Goal: Task Accomplishment & Management: Manage account settings

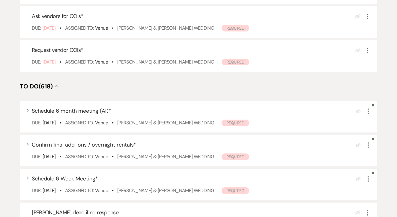
scroll to position [148, 0]
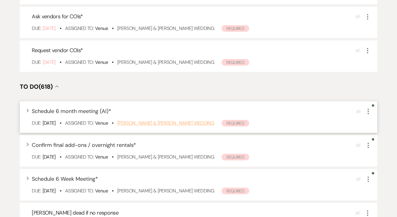
click at [191, 126] on link "[PERSON_NAME] & [PERSON_NAME] Wedding" at bounding box center [165, 123] width 97 height 6
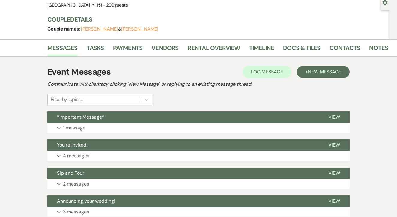
scroll to position [72, 0]
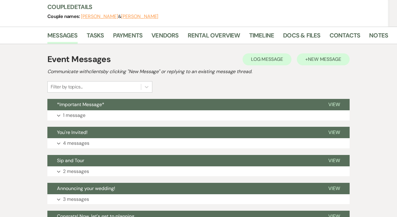
click at [319, 58] on span "New Message" at bounding box center [324, 59] width 33 height 6
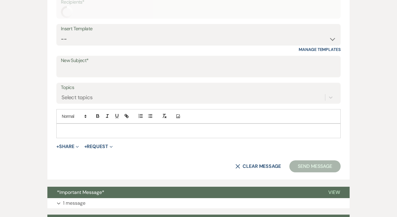
scroll to position [208, 0]
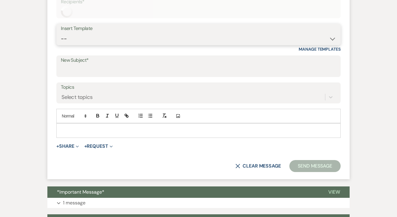
click at [173, 42] on select "-- Lead: Automated Intro Email (Wedding) Lead: 1st Follow Up Email Images Lead:…" at bounding box center [198, 39] width 275 height 12
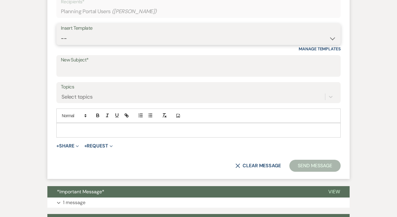
select select "4814"
type input "Yay! It's Time to Plan!"
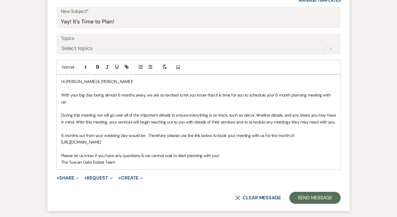
scroll to position [256, 0]
click at [309, 192] on button "Send Message" at bounding box center [314, 198] width 51 height 12
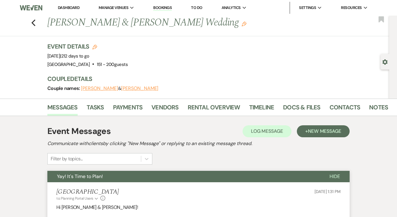
scroll to position [0, 0]
click at [199, 9] on link "To Do" at bounding box center [196, 7] width 11 height 5
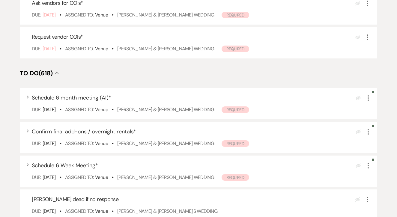
scroll to position [162, 0]
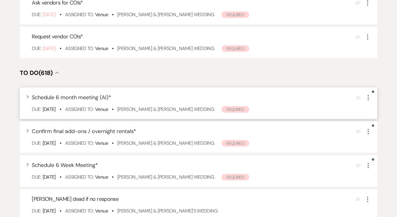
click at [364, 101] on icon "More" at bounding box center [367, 97] width 7 height 7
click at [378, 142] on button "Plan Portal Link Mark As Complete" at bounding box center [393, 137] width 59 height 10
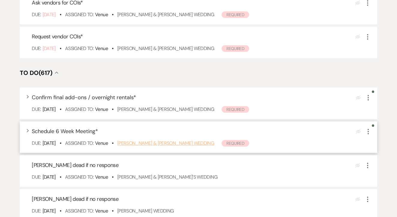
click at [214, 146] on link "Mike Magill-Mascaro & Destiny Gonzales's Wedding" at bounding box center [165, 143] width 97 height 6
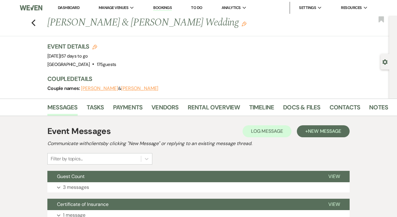
click at [332, 138] on div "Event Messages Log Log Message + New Message Communicate with clients by clicki…" at bounding box center [198, 145] width 302 height 40
click at [329, 130] on span "New Message" at bounding box center [324, 131] width 33 height 6
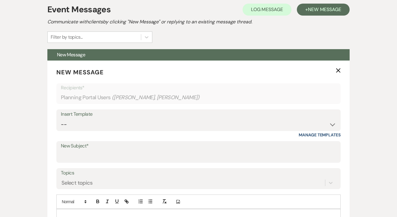
scroll to position [148, 0]
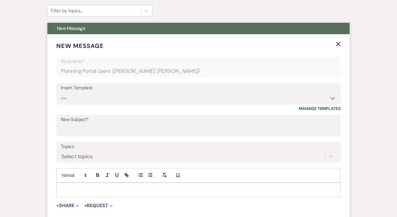
click at [158, 88] on div "Insert Template" at bounding box center [198, 88] width 275 height 9
click at [162, 99] on select "-- Lead: Automated Intro Email (Wedding) Lead: 1st Follow Up Email Images Lead:…" at bounding box center [198, 98] width 275 height 12
select select "4815"
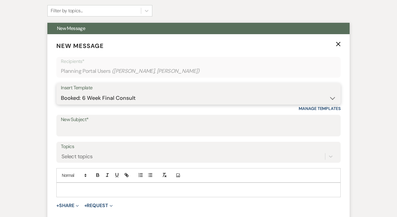
type input "Almost 6 Weeks Out - Final Countdown Begins!"
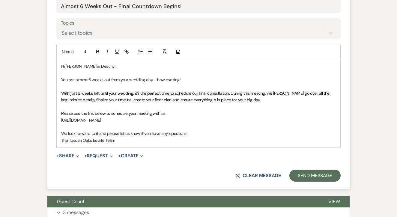
scroll to position [284, 0]
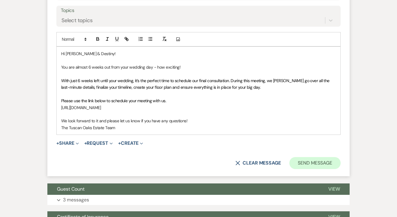
click at [317, 157] on button "Send Message" at bounding box center [314, 163] width 51 height 12
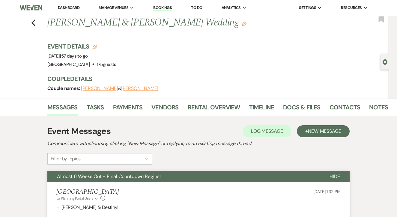
scroll to position [0, 0]
click at [201, 7] on link "To Do" at bounding box center [196, 7] width 11 height 5
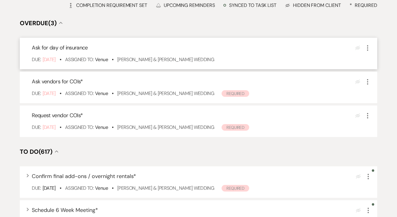
scroll to position [101, 0]
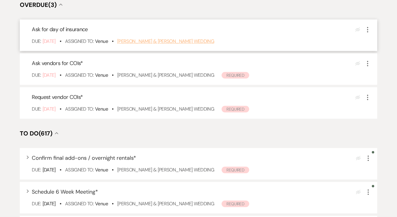
click at [182, 44] on link "Sierra Rasmussen & Justin Fullingim's Wedding" at bounding box center [165, 41] width 97 height 6
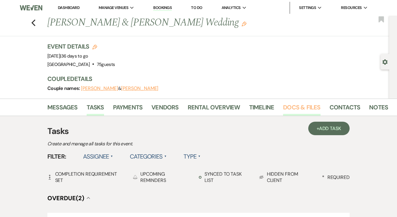
click at [301, 104] on link "Docs & Files" at bounding box center [301, 108] width 37 height 13
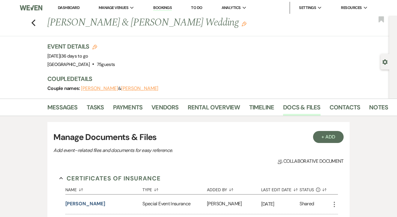
click at [202, 9] on link "To Do" at bounding box center [196, 7] width 11 height 5
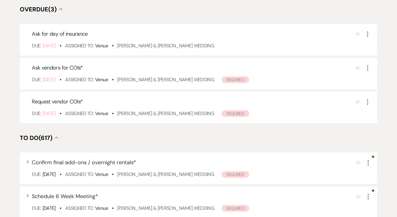
scroll to position [101, 0]
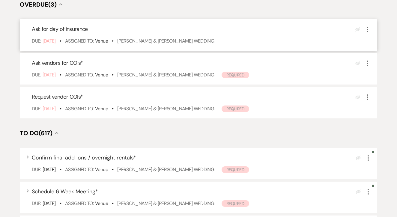
click at [369, 33] on icon "More" at bounding box center [367, 29] width 7 height 7
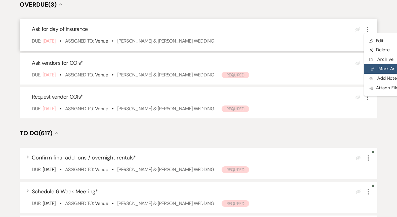
click at [385, 74] on button "Plan Portal Link Mark As Complete" at bounding box center [393, 69] width 59 height 10
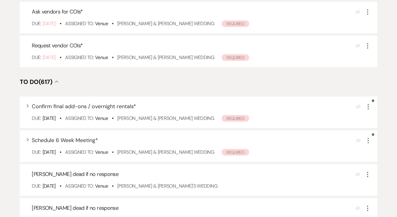
scroll to position [118, 0]
click at [368, 144] on icon "More" at bounding box center [367, 140] width 7 height 7
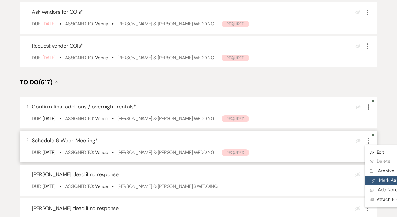
click at [379, 185] on button "Plan Portal Link Mark As Complete" at bounding box center [393, 181] width 59 height 10
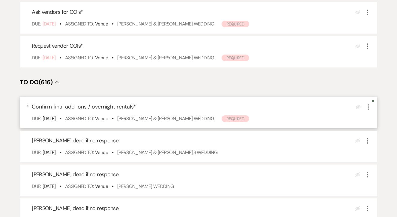
click at [366, 119] on div "Expand Confirm final add-ons / overnight rentals * Eye Blocked More Due: Aug 15…" at bounding box center [198, 112] width 357 height 31
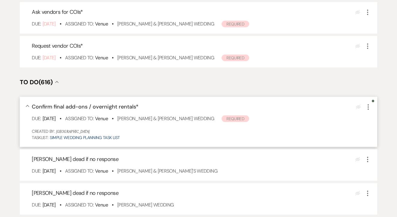
click at [367, 110] on use "button" at bounding box center [367, 106] width 1 height 5
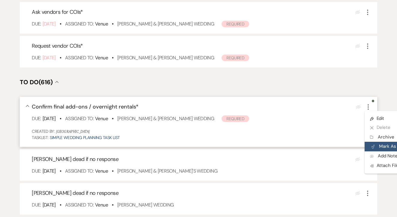
click at [371, 149] on icon "Plan Portal Link" at bounding box center [373, 146] width 4 height 4
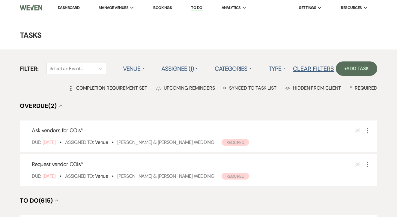
scroll to position [0, 0]
click at [65, 9] on link "Dashboard" at bounding box center [69, 7] width 22 height 5
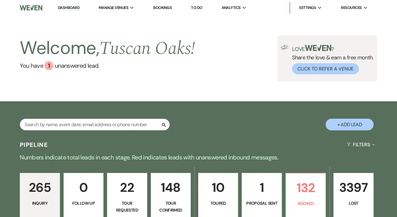
click at [171, 7] on link "Bookings" at bounding box center [162, 7] width 19 height 5
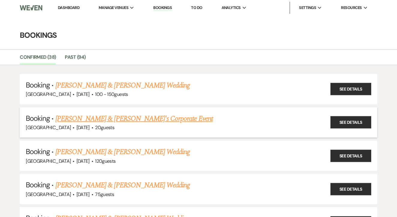
click at [166, 120] on link "Calynn Mullins & Audra's Corporate Event" at bounding box center [133, 118] width 157 height 11
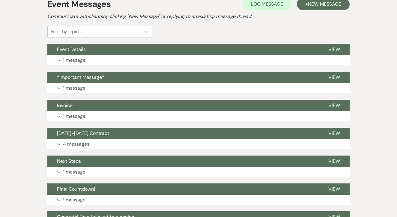
scroll to position [128, 0]
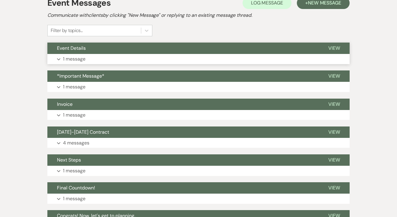
click at [209, 49] on button "Event Details" at bounding box center [182, 48] width 271 height 11
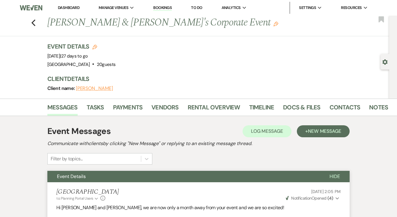
scroll to position [0, 0]
click at [100, 59] on div "Event Date: Wednesday, September 10th, 2025 | 27 days to go" at bounding box center [81, 56] width 68 height 8
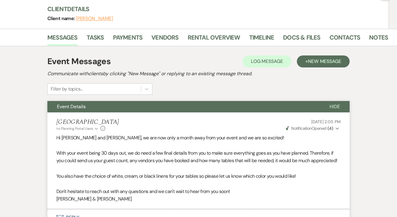
scroll to position [61, 0]
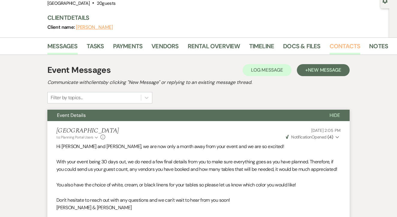
click at [332, 46] on link "Contacts" at bounding box center [344, 47] width 31 height 13
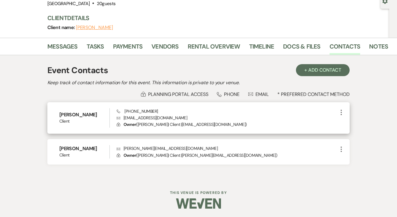
scroll to position [61, 0]
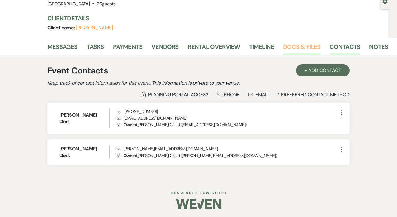
click at [316, 51] on link "Docs & Files" at bounding box center [301, 48] width 37 height 13
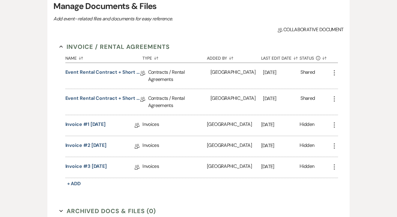
scroll to position [132, 0]
click at [114, 96] on link "Event Rental Contract + Short Term Lease 9/10/25" at bounding box center [102, 99] width 75 height 9
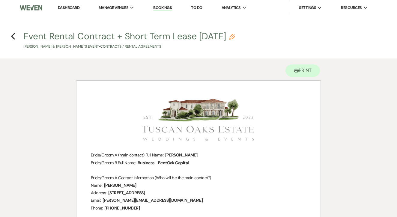
click at [67, 8] on link "Dashboard" at bounding box center [69, 7] width 22 height 5
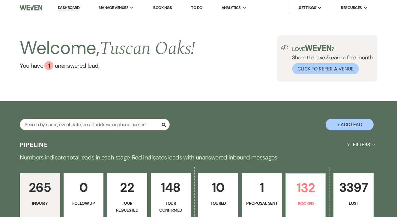
click at [158, 8] on link "Bookings" at bounding box center [162, 7] width 19 height 5
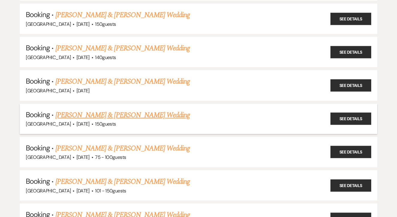
scroll to position [412, 0]
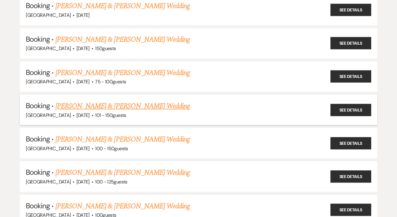
click at [132, 101] on link "[PERSON_NAME] & [PERSON_NAME] Wedding" at bounding box center [122, 106] width 134 height 11
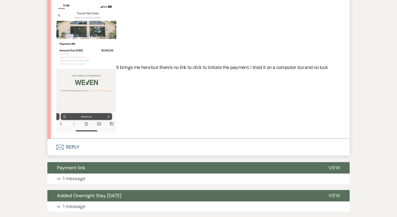
scroll to position [523, 0]
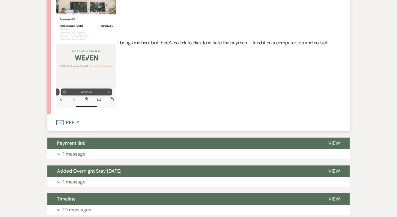
click at [125, 114] on button "Envelope Reply" at bounding box center [198, 122] width 302 height 17
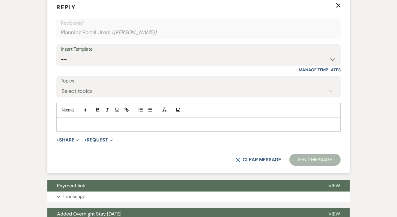
scroll to position [642, 0]
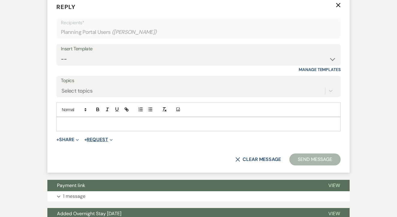
click at [109, 137] on button "+ Request Expand" at bounding box center [98, 139] width 28 height 5
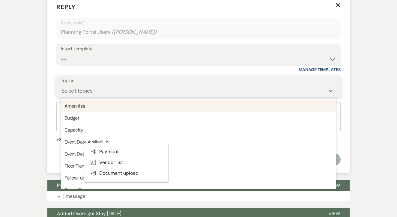
click at [158, 89] on div "Select topics" at bounding box center [193, 90] width 264 height 10
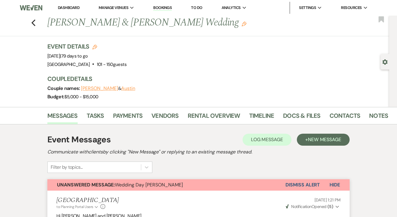
scroll to position [0, 0]
click at [123, 114] on link "Payments" at bounding box center [128, 117] width 30 height 13
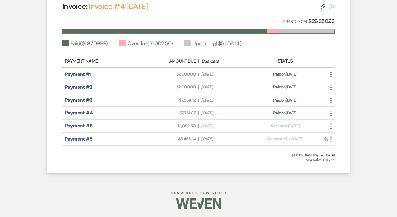
scroll to position [193, 0]
click at [283, 123] on div "Payment status: Resent on Aug 12, 2025" at bounding box center [285, 126] width 67 height 6
click at [328, 123] on icon "More" at bounding box center [330, 126] width 7 height 7
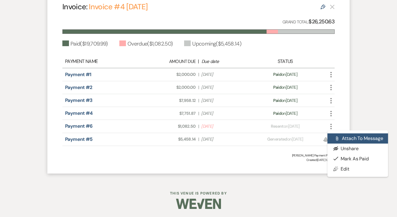
click at [338, 136] on icon "Attach File" at bounding box center [336, 138] width 5 height 5
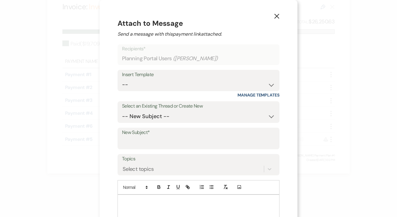
scroll to position [0, 0]
click at [278, 12] on button "X" at bounding box center [276, 16] width 9 height 10
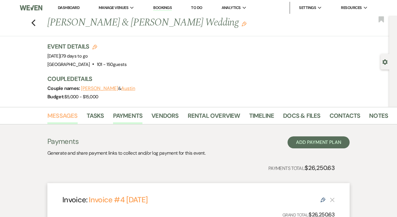
click at [62, 116] on link "Messages" at bounding box center [62, 117] width 30 height 13
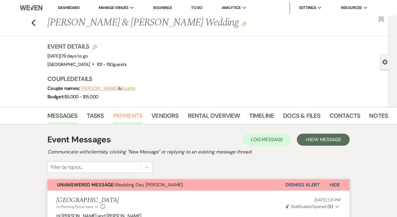
click at [136, 117] on link "Payments" at bounding box center [128, 117] width 30 height 13
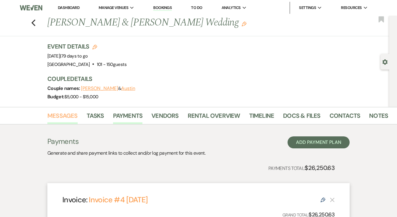
click at [58, 111] on link "Messages" at bounding box center [62, 117] width 30 height 13
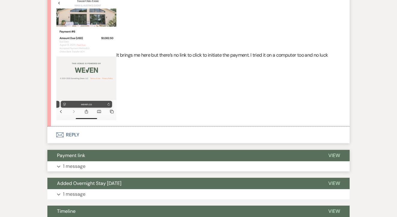
click at [188, 153] on button "Payment link" at bounding box center [182, 155] width 271 height 11
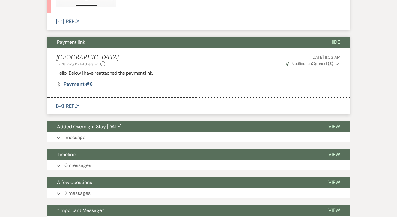
click at [83, 82] on link "Dollar Payment Payment #6" at bounding box center [74, 84] width 36 height 5
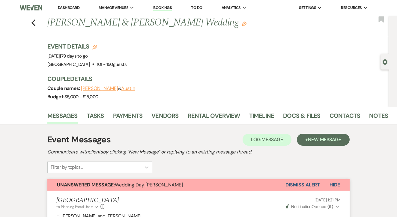
click at [76, 10] on link "Dashboard" at bounding box center [69, 7] width 22 height 5
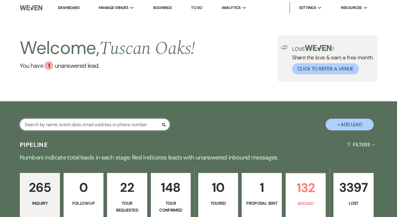
click at [102, 126] on input "text" at bounding box center [95, 125] width 150 height 12
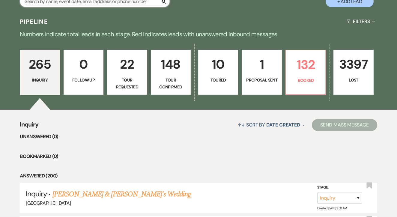
scroll to position [123, 0]
click at [94, 192] on link "Paige Petross & Fiance's Wedding" at bounding box center [121, 194] width 138 height 11
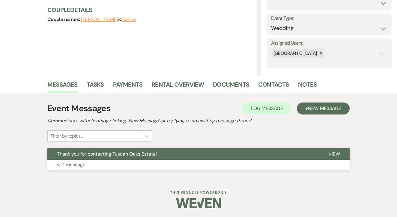
click at [185, 157] on button "Thank you for contacting Tuscan Oaks Estate!" at bounding box center [182, 153] width 271 height 11
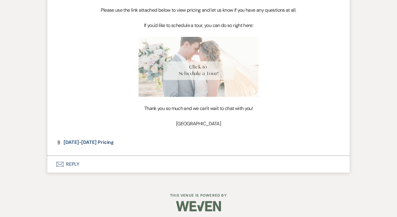
scroll to position [318, 0]
click at [99, 140] on span "2025-2026 Pricing" at bounding box center [89, 143] width 50 height 6
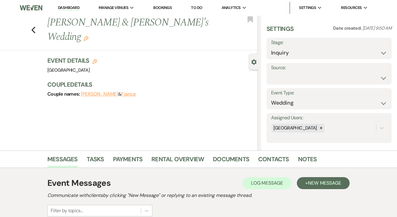
scroll to position [0, 0]
click at [66, 10] on link "Dashboard" at bounding box center [69, 8] width 22 height 6
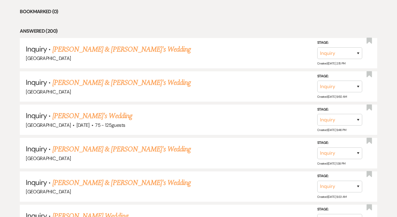
scroll to position [260, 0]
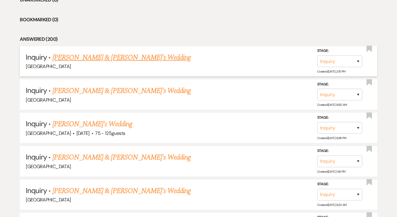
click at [129, 55] on link "Denisse Rios & Fiance's Wedding" at bounding box center [121, 57] width 138 height 11
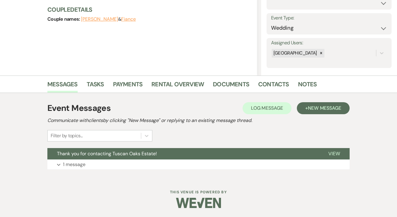
scroll to position [75, 0]
click at [314, 112] on button "+ New Message" at bounding box center [323, 108] width 53 height 12
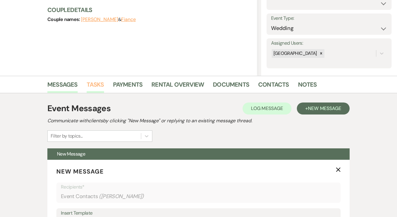
click at [91, 89] on link "Tasks" at bounding box center [95, 86] width 17 height 13
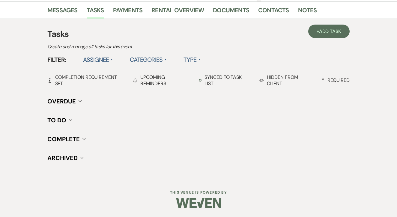
scroll to position [149, 0]
click at [339, 30] on span "Add Task" at bounding box center [330, 31] width 22 height 6
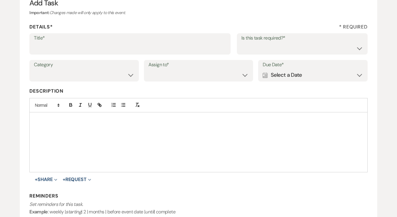
scroll to position [63, 0]
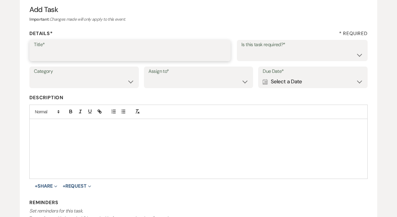
click at [163, 55] on input "Title*" at bounding box center [130, 55] width 192 height 12
type input "1st"
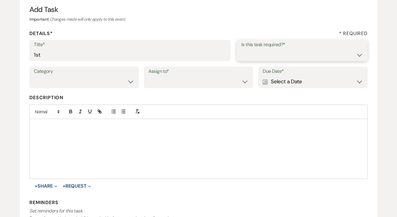
click at [293, 51] on select "Yes No" at bounding box center [302, 55] width 122 height 12
select select "false"
click at [208, 71] on label "Assign to*" at bounding box center [198, 71] width 100 height 9
select select "venueHost"
click at [280, 79] on div "Calendar Select a Date Expand" at bounding box center [313, 82] width 100 height 12
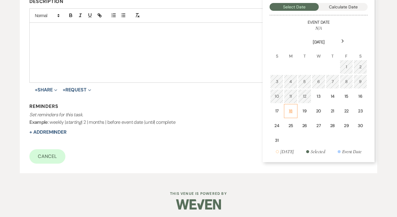
scroll to position [159, 0]
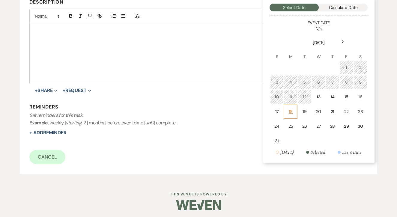
click at [290, 111] on div "18" at bounding box center [290, 111] width 5 height 6
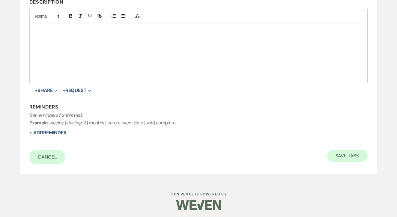
click at [353, 156] on button "Save Task" at bounding box center [347, 156] width 40 height 12
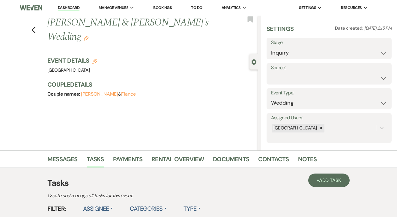
click at [155, 9] on link "Bookings" at bounding box center [162, 7] width 19 height 5
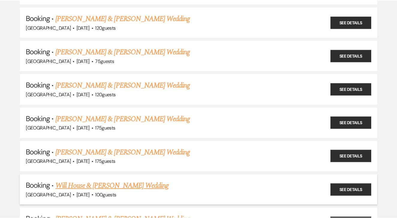
scroll to position [133, 0]
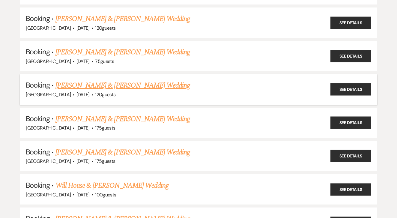
click at [155, 80] on link "Eric Goodman & Eunice De Leon's Wedding" at bounding box center [122, 85] width 134 height 11
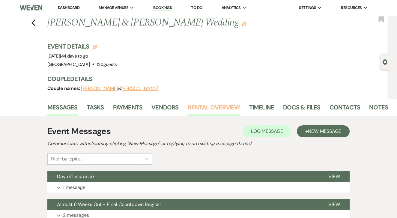
click at [216, 110] on link "Rental Overview" at bounding box center [214, 108] width 52 height 13
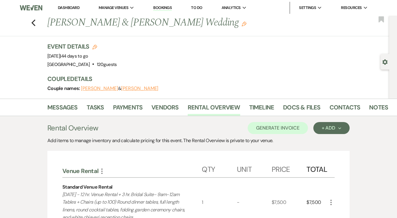
click at [73, 6] on link "Dashboard" at bounding box center [69, 7] width 22 height 5
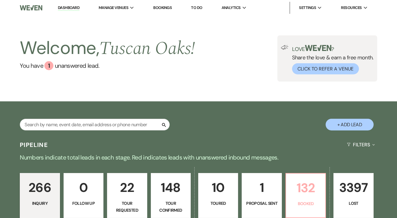
click at [304, 203] on p "Booked" at bounding box center [305, 203] width 32 height 7
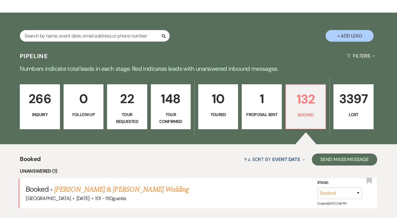
click at [192, 113] on div "266 Inquiry 0 Follow Up 22 Tour Requested 148 Tour Confirmed 10 Toured 1 Propos…" at bounding box center [198, 110] width 397 height 67
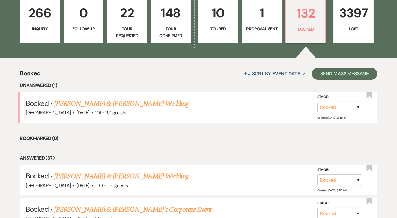
scroll to position [175, 0]
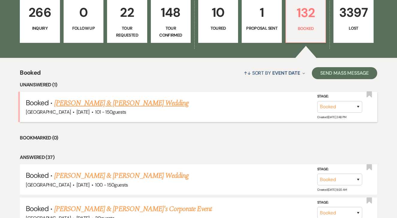
click at [160, 102] on link "[PERSON_NAME] & [PERSON_NAME] Wedding" at bounding box center [121, 103] width 134 height 11
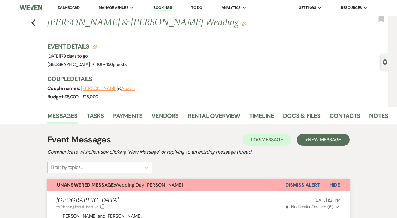
click at [76, 8] on link "Dashboard" at bounding box center [69, 7] width 22 height 5
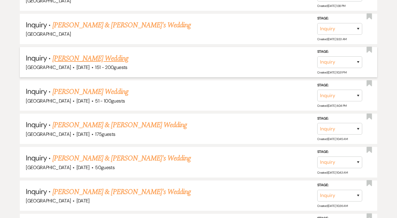
scroll to position [430, 0]
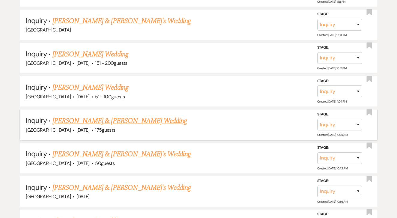
click at [99, 115] on link "Greg & Leslie's Wedding" at bounding box center [119, 120] width 134 height 11
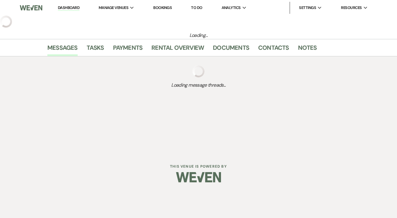
select select "17"
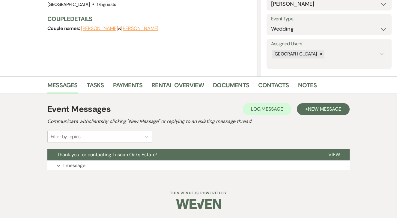
scroll to position [74, 0]
click at [108, 91] on li "Tasks" at bounding box center [100, 86] width 26 height 14
click at [102, 89] on link "Tasks" at bounding box center [95, 87] width 17 height 13
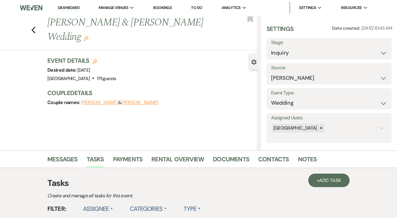
click at [200, 7] on link "To Do" at bounding box center [196, 7] width 11 height 5
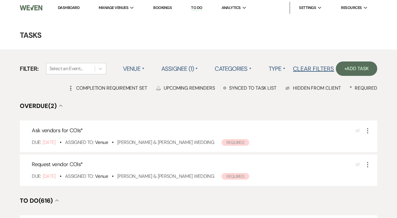
click at [72, 10] on link "Dashboard" at bounding box center [69, 7] width 22 height 5
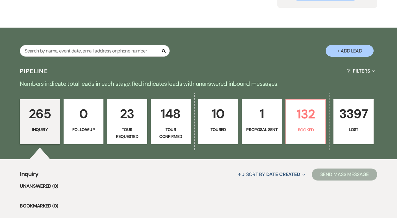
scroll to position [75, 0]
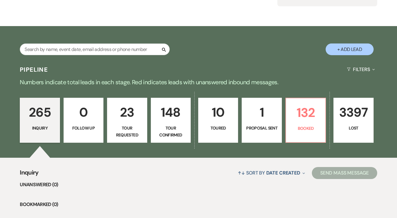
click at [269, 124] on link "1 Proposal Sent" at bounding box center [262, 120] width 40 height 45
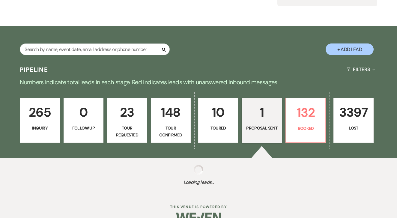
select select "6"
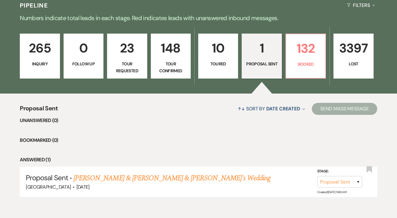
scroll to position [158, 0]
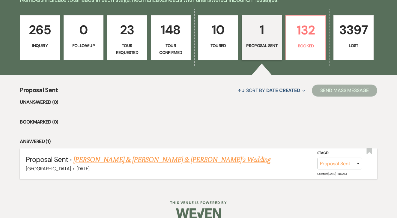
click at [152, 158] on link "Lauren & Matt & Fiance's Wedding" at bounding box center [171, 159] width 197 height 11
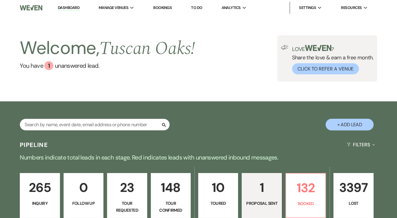
select select "6"
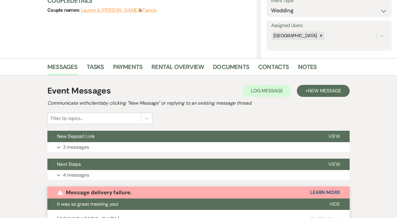
scroll to position [88, 0]
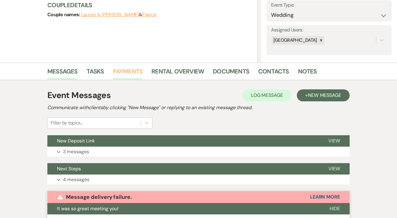
click at [135, 74] on link "Payments" at bounding box center [128, 73] width 30 height 13
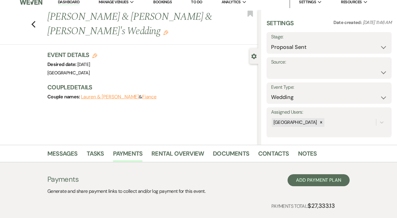
scroll to position [5, 0]
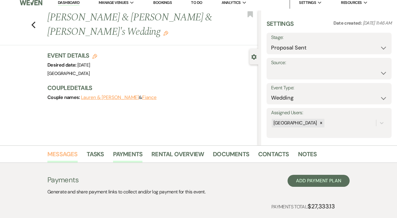
click at [70, 158] on link "Messages" at bounding box center [62, 155] width 30 height 13
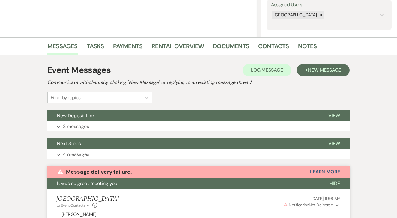
scroll to position [113, 0]
click at [115, 127] on button "Expand 3 messages" at bounding box center [198, 126] width 302 height 10
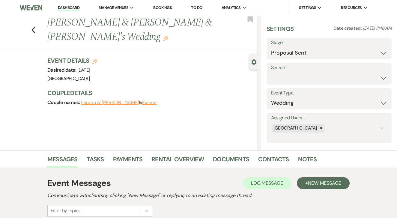
scroll to position [0, 0]
click at [230, 164] on link "Documents" at bounding box center [231, 160] width 36 height 13
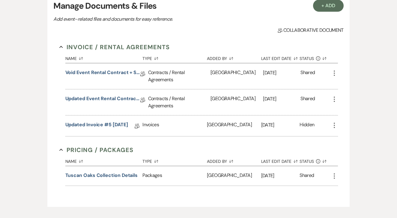
scroll to position [182, 0]
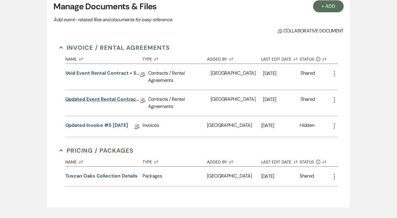
click at [107, 97] on link "Updated Event Rental Contract + Short Term Lease" at bounding box center [102, 100] width 75 height 9
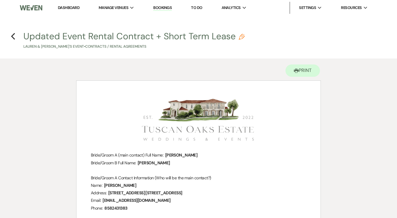
click at [15, 37] on h4 "Previous Updated Event Rental Contract + Short Term Lease Pencil Lauren & Matt'…" at bounding box center [198, 39] width 397 height 19
click at [14, 36] on icon "Previous" at bounding box center [13, 36] width 4 height 7
select select "6"
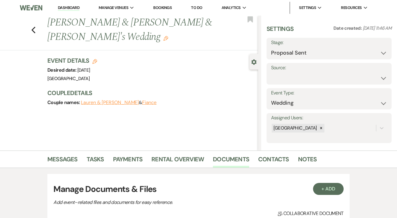
click at [168, 36] on icon "Edit" at bounding box center [165, 38] width 5 height 5
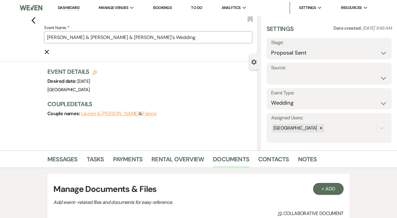
click at [178, 36] on input "Lauren & Matt & Fiance's Wedding" at bounding box center [148, 37] width 208 height 12
click at [64, 36] on input "Lauren & Matt & Fiance's Wedding" at bounding box center [148, 37] width 208 height 12
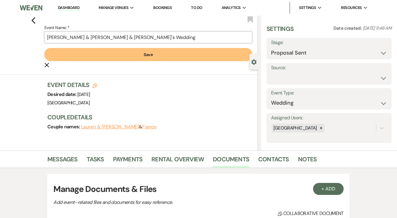
drag, startPoint x: 126, startPoint y: 39, endPoint x: 102, endPoint y: 38, distance: 23.4
click at [102, 38] on input "Lauren Hunsicker & Matt & Fiance's Wedding" at bounding box center [148, 37] width 208 height 12
type input "Lauren Hunsicker & Matt Gann's Wedding"
click at [156, 52] on button "Save" at bounding box center [148, 54] width 208 height 13
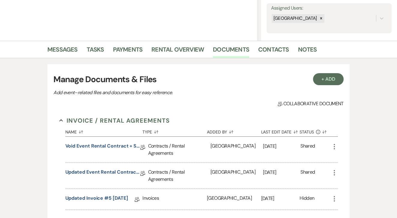
scroll to position [101, 0]
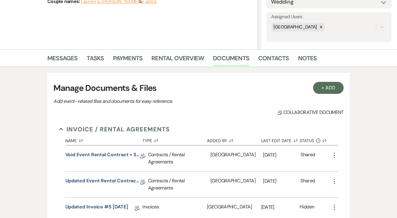
click at [265, 72] on div "+ Add Manage Documents & Files Add event–related files and documents for easy r…" at bounding box center [199, 181] width 342 height 228
click at [267, 66] on link "Contacts" at bounding box center [273, 59] width 31 height 13
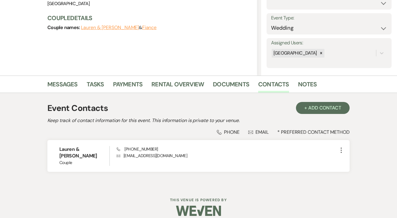
scroll to position [75, 0]
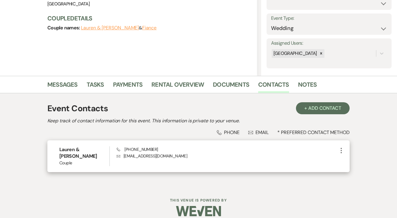
click at [338, 154] on button "More" at bounding box center [340, 150] width 7 height 8
click at [342, 158] on button "Pencil Edit" at bounding box center [355, 162] width 36 height 10
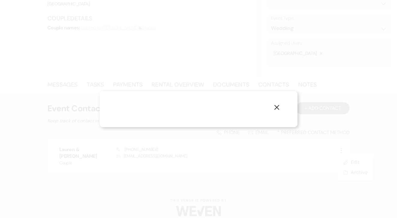
select select "1"
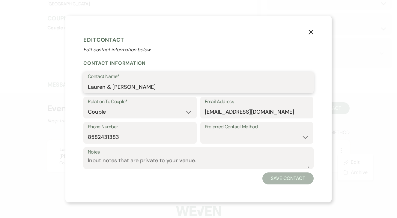
drag, startPoint x: 131, startPoint y: 88, endPoint x: 106, endPoint y: 85, distance: 25.4
click at [106, 85] on input "Lauren & Matt" at bounding box center [198, 87] width 221 height 12
type input "Lauren Hunsicker"
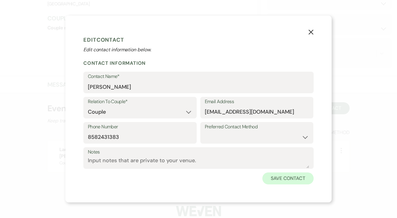
click at [287, 183] on button "Save Contact" at bounding box center [287, 178] width 51 height 12
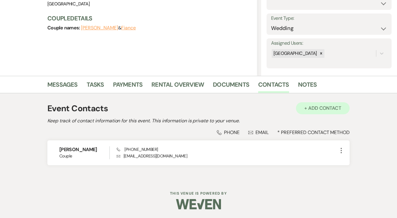
click at [323, 111] on button "+ Add Contact" at bounding box center [323, 108] width 54 height 12
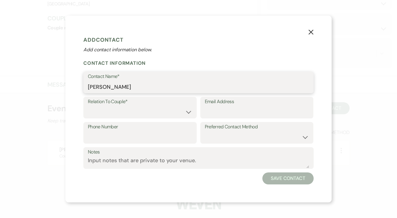
type input "Matt Gann"
click at [100, 116] on select "Couple Planner Parent of Couple Family Member Friend Other" at bounding box center [140, 112] width 104 height 12
select select "1"
click at [286, 170] on div "Notes" at bounding box center [198, 159] width 230 height 25
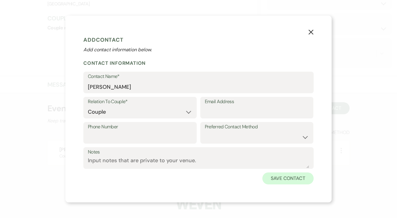
click at [288, 175] on button "Save Contact" at bounding box center [287, 178] width 51 height 12
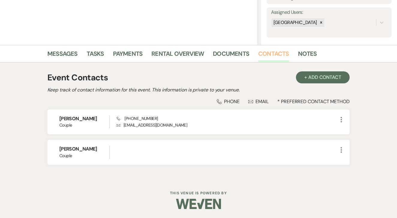
scroll to position [105, 0]
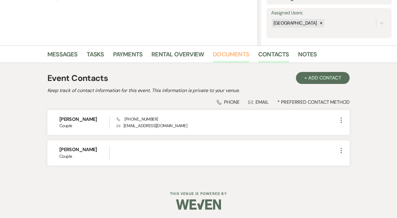
click at [219, 54] on link "Documents" at bounding box center [231, 55] width 36 height 13
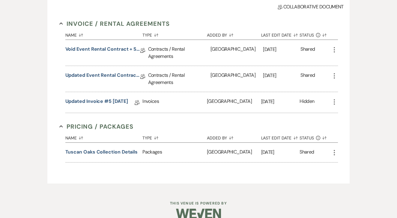
scroll to position [207, 0]
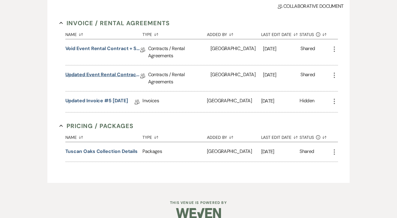
click at [98, 71] on link "Updated Event Rental Contract + Short Term Lease" at bounding box center [102, 75] width 75 height 9
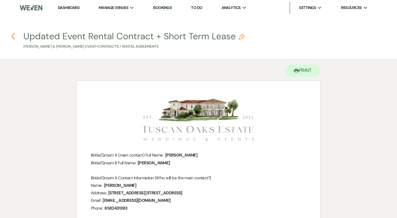
click at [14, 36] on icon "Previous" at bounding box center [13, 36] width 4 height 7
select select "6"
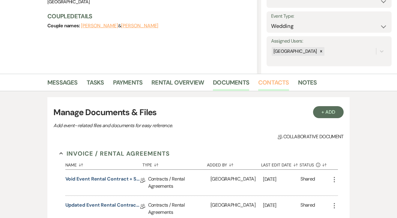
click at [272, 82] on link "Contacts" at bounding box center [273, 84] width 31 height 13
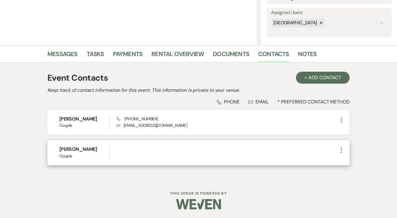
scroll to position [105, 0]
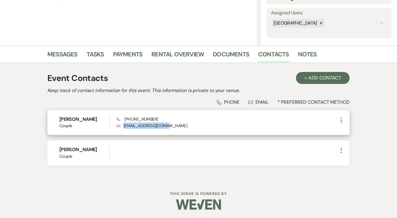
drag, startPoint x: 123, startPoint y: 124, endPoint x: 174, endPoint y: 126, distance: 51.6
click at [174, 126] on p "Envelope Lmgann4414@gmail.com" at bounding box center [227, 125] width 221 height 7
copy p "Lmgann4414@gmail.com"
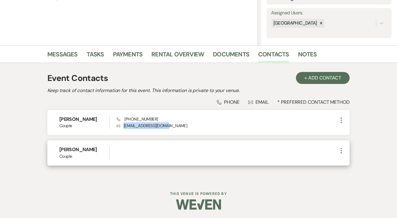
click at [342, 150] on icon "More" at bounding box center [340, 150] width 7 height 7
click at [347, 158] on button "Pencil Edit" at bounding box center [355, 162] width 36 height 10
select select "1"
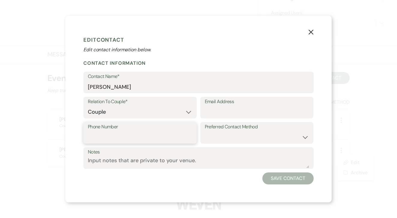
paste input "Lmgann4414@gmail.com"
type input "Lmgann4414@gmail.com"
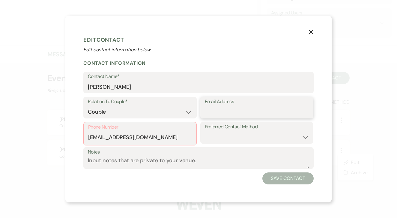
paste input "Lmgann4414@gmail.com"
type input "Lmgann4414@gmail.com"
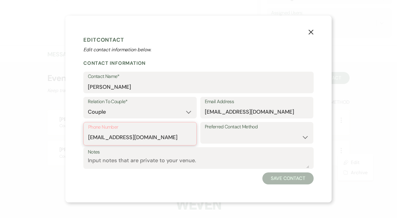
click at [120, 137] on input "Lmgann4414@gmail.com" at bounding box center [140, 138] width 104 height 12
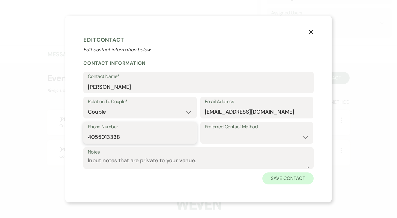
type input "4055013338"
click at [303, 183] on button "Save Contact" at bounding box center [287, 178] width 51 height 12
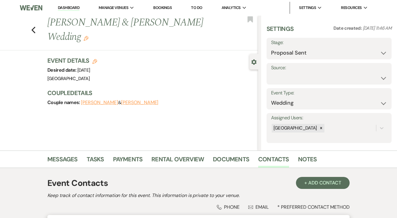
scroll to position [0, 0]
click at [69, 7] on link "Dashboard" at bounding box center [69, 8] width 22 height 6
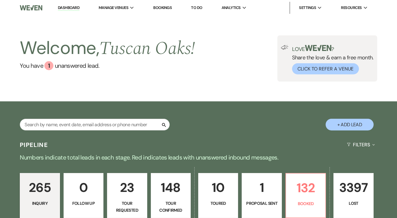
click at [166, 8] on link "Bookings" at bounding box center [162, 7] width 19 height 5
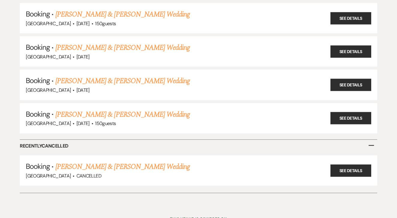
scroll to position [1203, 0]
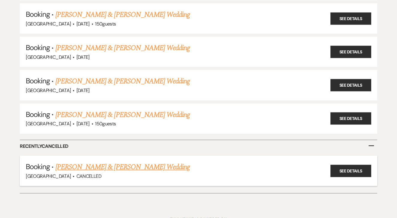
click at [161, 162] on h5 "Booking · Kris Chavis & Ashley Weston's Wedding" at bounding box center [198, 167] width 345 height 11
click at [159, 162] on link "Kris Chavis & Ashley Weston's Wedding" at bounding box center [122, 167] width 134 height 11
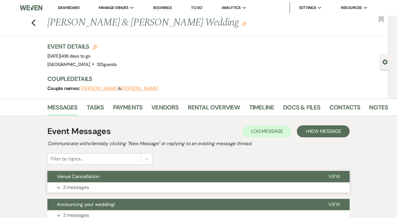
click at [177, 177] on button "Venue Cancellation" at bounding box center [182, 176] width 271 height 11
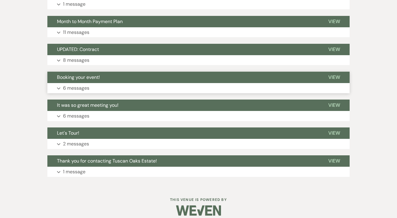
scroll to position [529, 0]
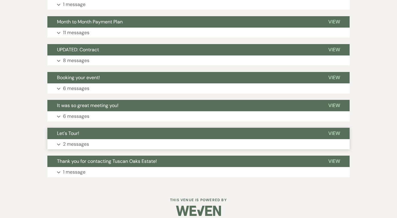
click at [168, 139] on button "Expand 2 messages" at bounding box center [198, 144] width 302 height 10
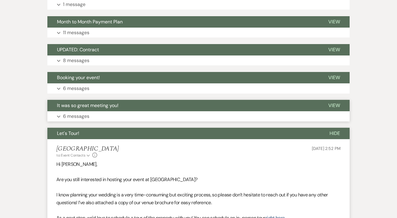
click at [197, 100] on button "It was so great meeting you!" at bounding box center [182, 105] width 271 height 11
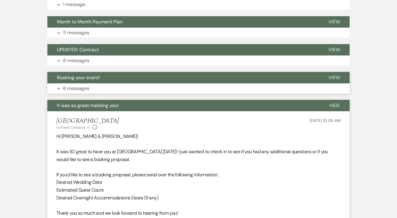
click at [207, 74] on button "Booking your event!" at bounding box center [182, 77] width 271 height 11
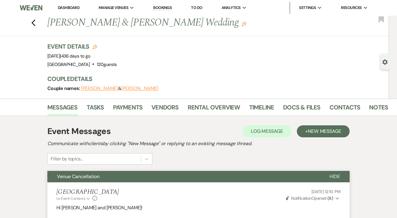
scroll to position [0, 0]
click at [73, 7] on link "Dashboard" at bounding box center [69, 7] width 22 height 5
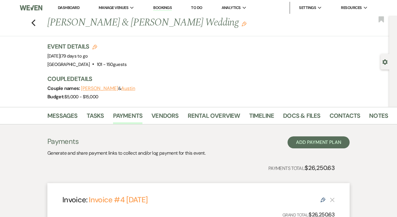
click at [215, 124] on div "Messages Tasks Payments Vendors Rental Overview Timeline Docs & Files Contacts …" at bounding box center [198, 115] width 397 height 17
click at [215, 120] on link "Rental Overview" at bounding box center [214, 117] width 52 height 13
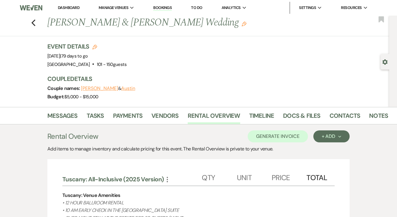
click at [268, 141] on button "Generate Invoice" at bounding box center [278, 136] width 60 height 12
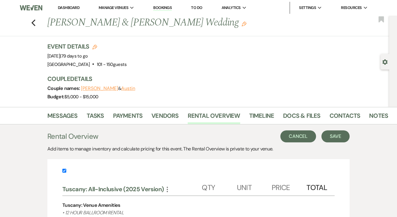
click at [311, 140] on button "Cancel" at bounding box center [298, 136] width 36 height 12
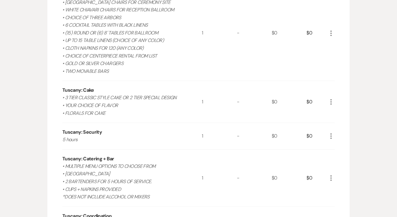
click at [209, 130] on div "1" at bounding box center [219, 136] width 35 height 26
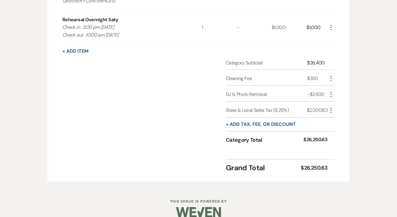
scroll to position [691, 0]
